Goal: Go to known website: Go to known website

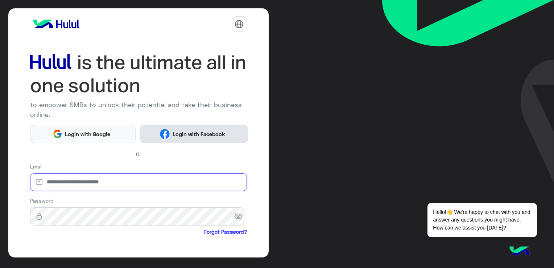
type input "**********"
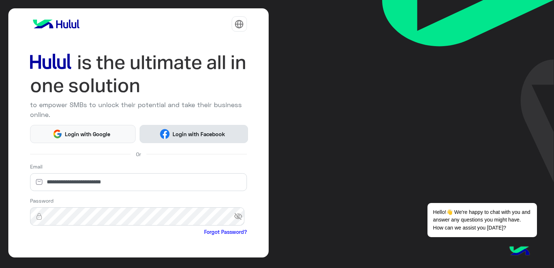
click at [192, 136] on span "Login with Facebook" at bounding box center [199, 134] width 58 height 8
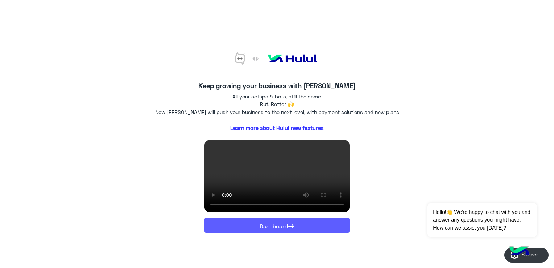
click at [277, 225] on button "Dashboard →" at bounding box center [276, 225] width 145 height 15
